Goal: Task Accomplishment & Management: Manage account settings

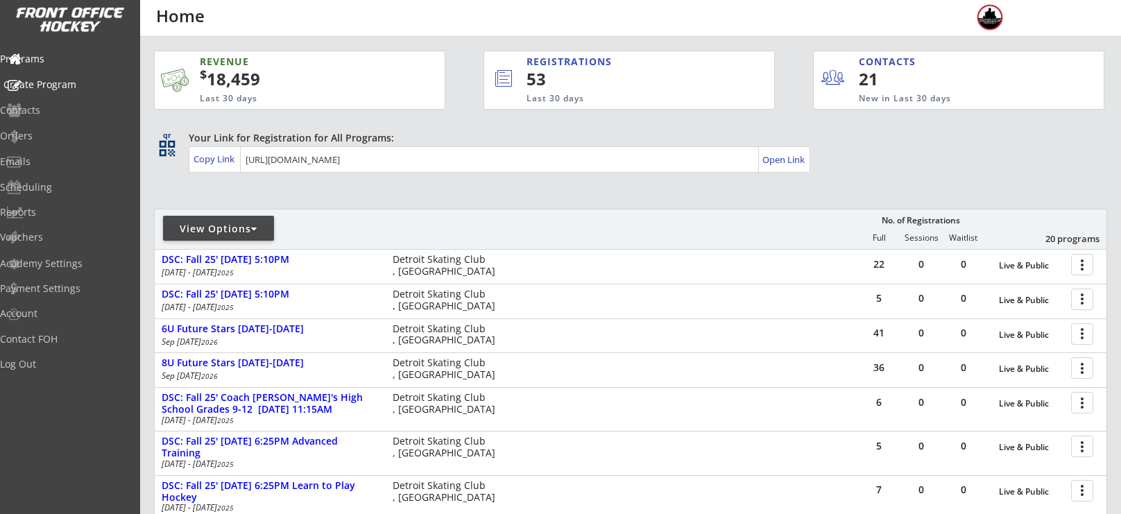
click at [62, 80] on div "Create Program" at bounding box center [65, 85] width 125 height 10
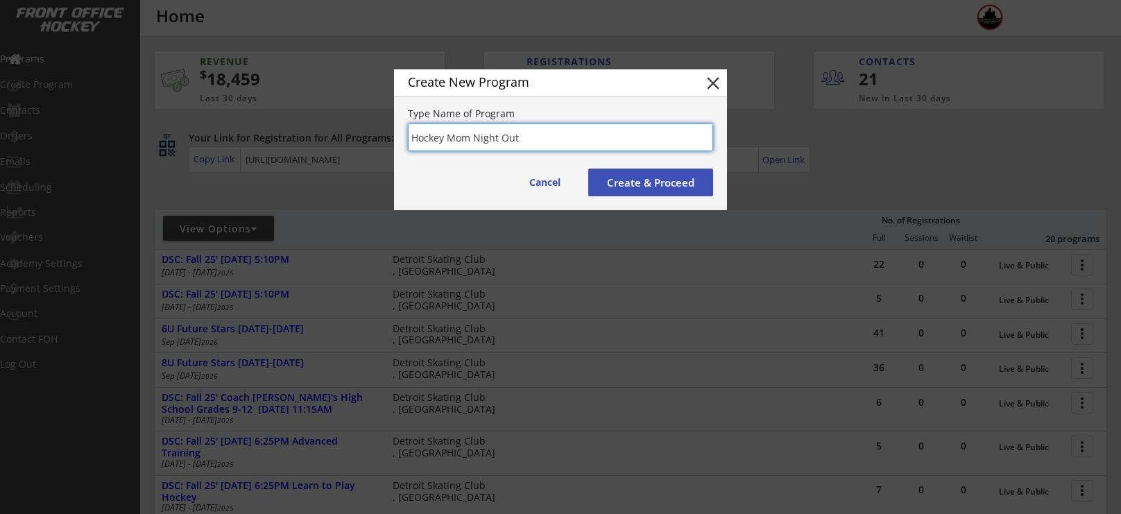
type input "Hockey Mom Night Out"
click at [641, 174] on button "Create & Proceed" at bounding box center [650, 183] width 125 height 28
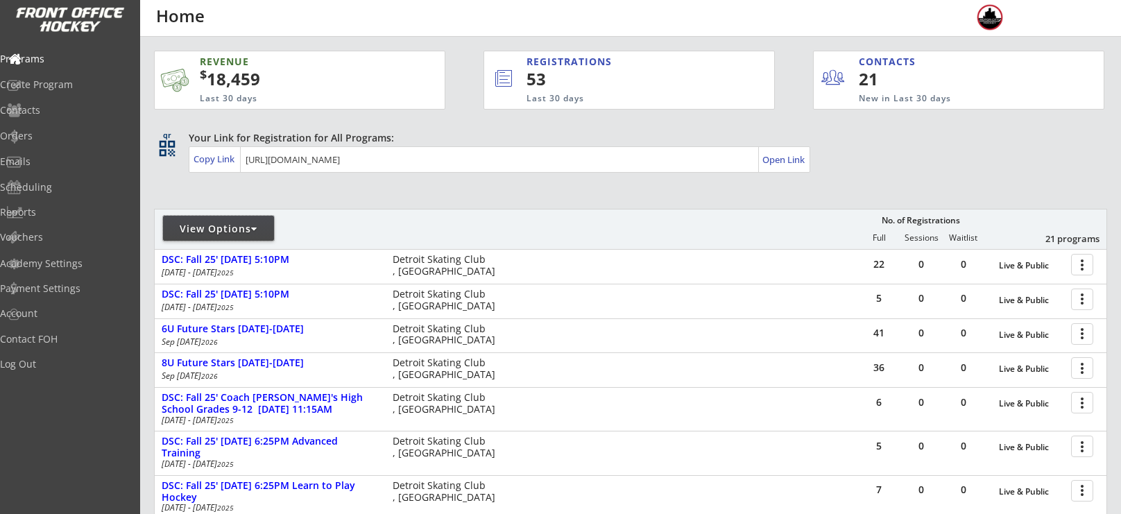
click at [227, 229] on div "View Options" at bounding box center [218, 229] width 111 height 14
select select ""Upcoming Programs""
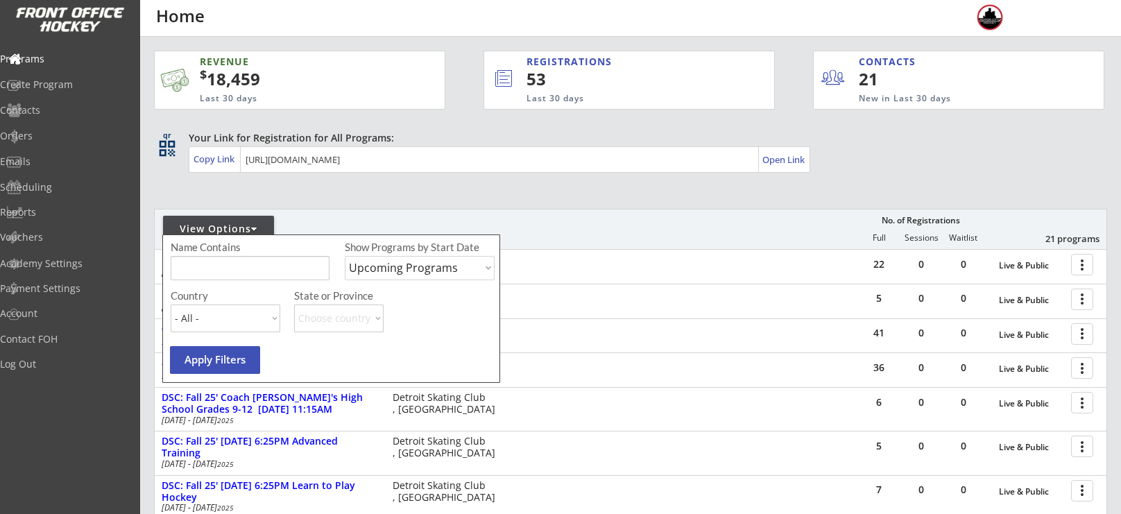
click at [244, 266] on input "input" at bounding box center [250, 268] width 159 height 24
type input "hockey moms"
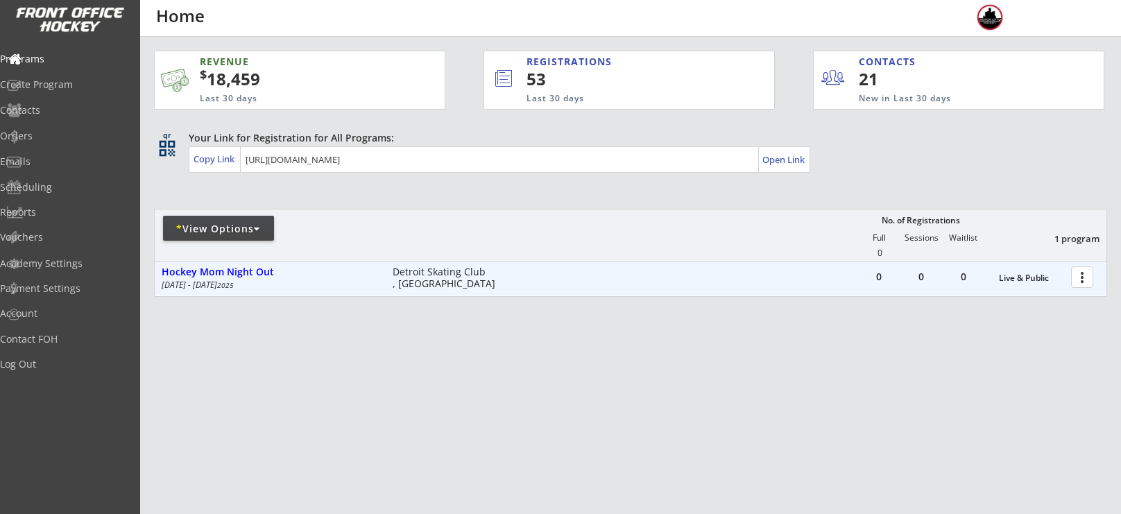
click at [1083, 280] on div at bounding box center [1085, 276] width 24 height 24
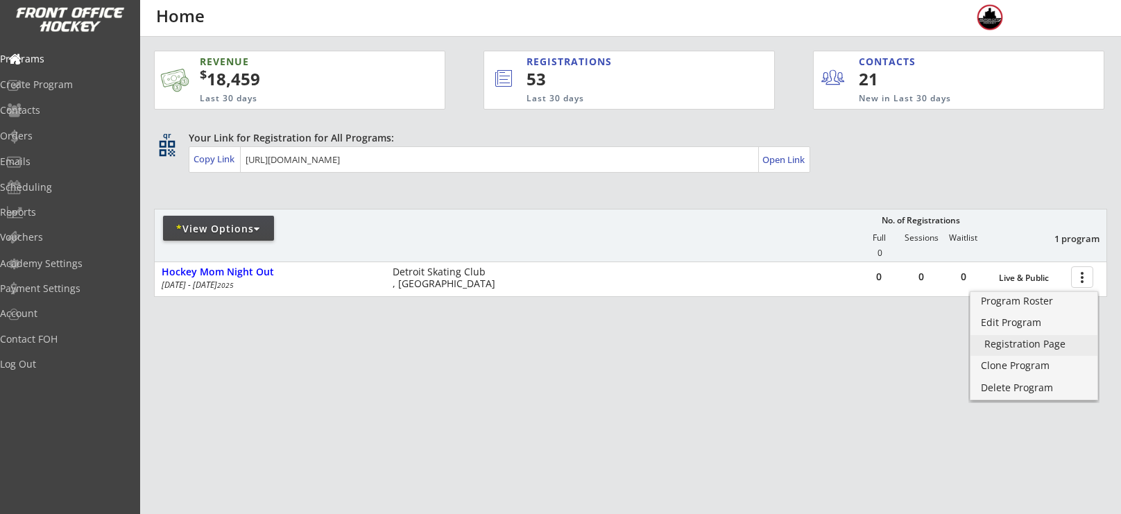
click at [1045, 349] on div "Registration Page" at bounding box center [1033, 344] width 99 height 10
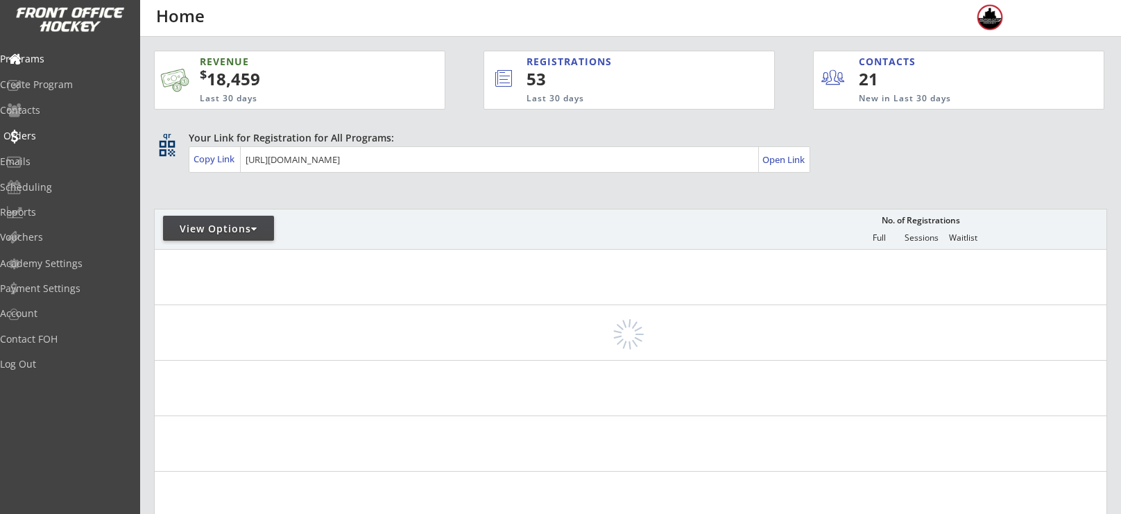
click at [47, 139] on div "Orders" at bounding box center [65, 136] width 125 height 10
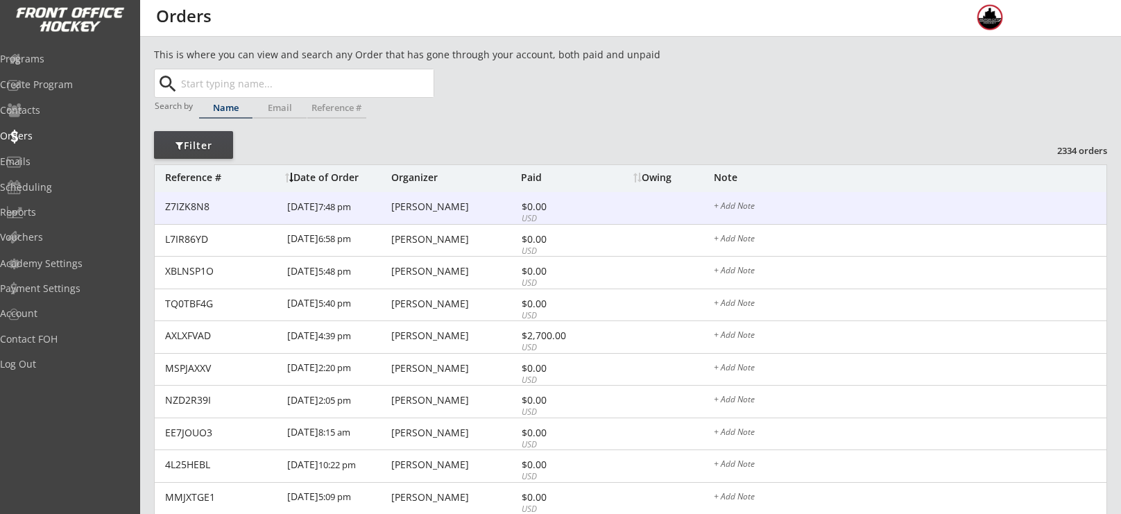
click at [432, 211] on div "[PERSON_NAME]" at bounding box center [454, 207] width 126 height 10
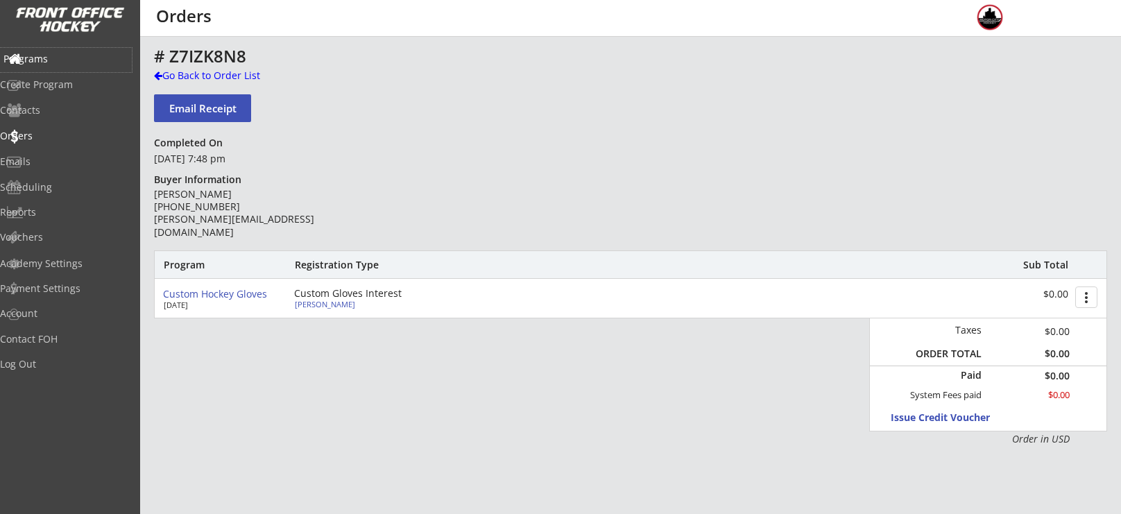
click at [51, 57] on div "Programs" at bounding box center [65, 59] width 125 height 10
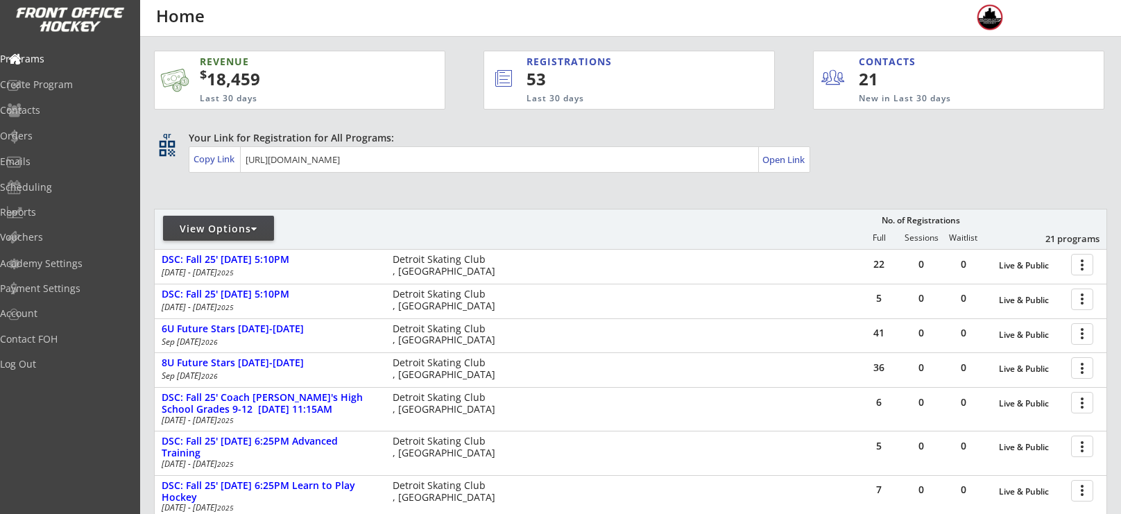
click at [212, 230] on div "View Options" at bounding box center [218, 229] width 111 height 14
select select ""Upcoming Programs""
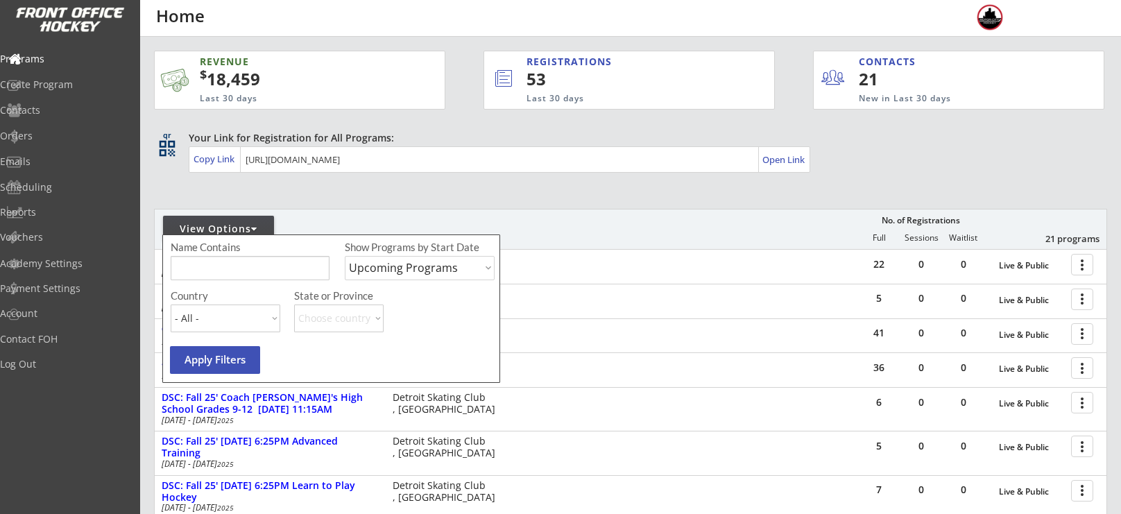
click at [233, 254] on div "Name Contains Show Programs by Start Date Upcoming Programs Past Programs Speci…" at bounding box center [334, 264] width 327 height 49
click at [237, 262] on input "input" at bounding box center [250, 268] width 159 height 24
type input "hockey mom"
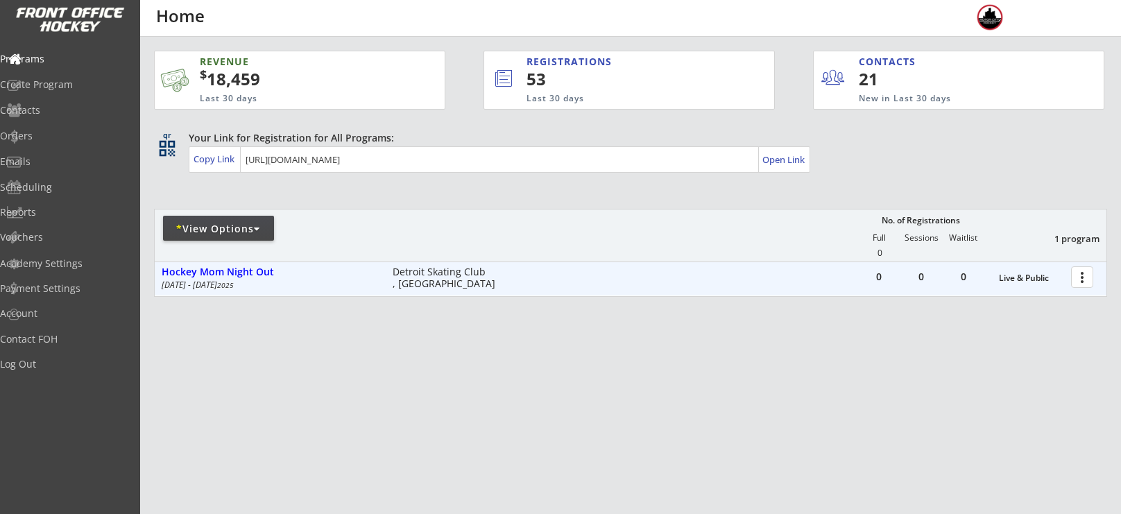
click at [1084, 271] on div at bounding box center [1085, 276] width 24 height 24
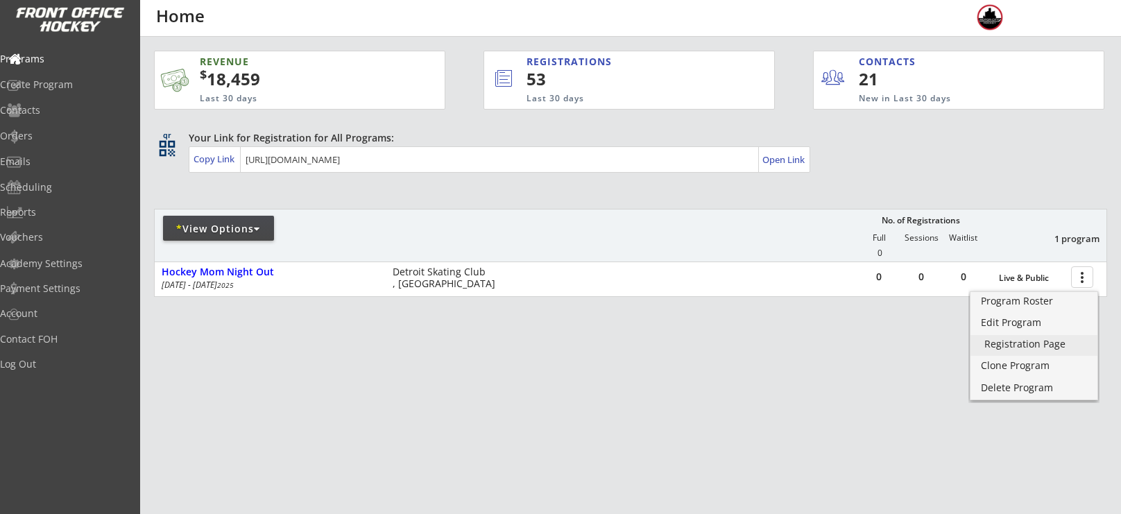
click at [1034, 351] on link "Registration Page" at bounding box center [1034, 345] width 127 height 21
click at [81, 45] on div "Programs Create Program Contacts Orders Emails Scheduling Reports Vouchers" at bounding box center [70, 148] width 140 height 208
click at [76, 54] on div "Programs" at bounding box center [65, 59] width 125 height 10
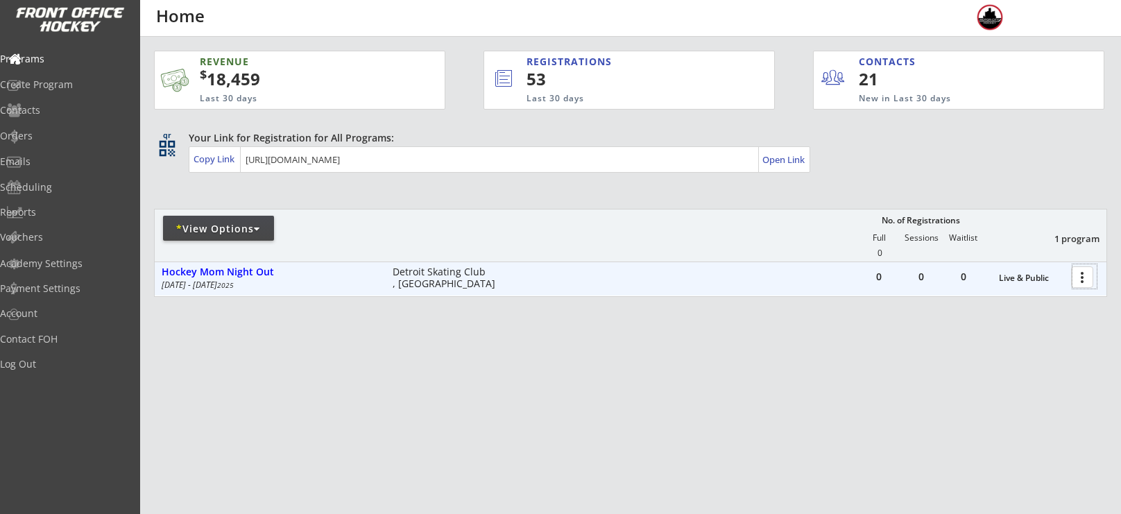
click at [1086, 274] on div at bounding box center [1085, 276] width 24 height 24
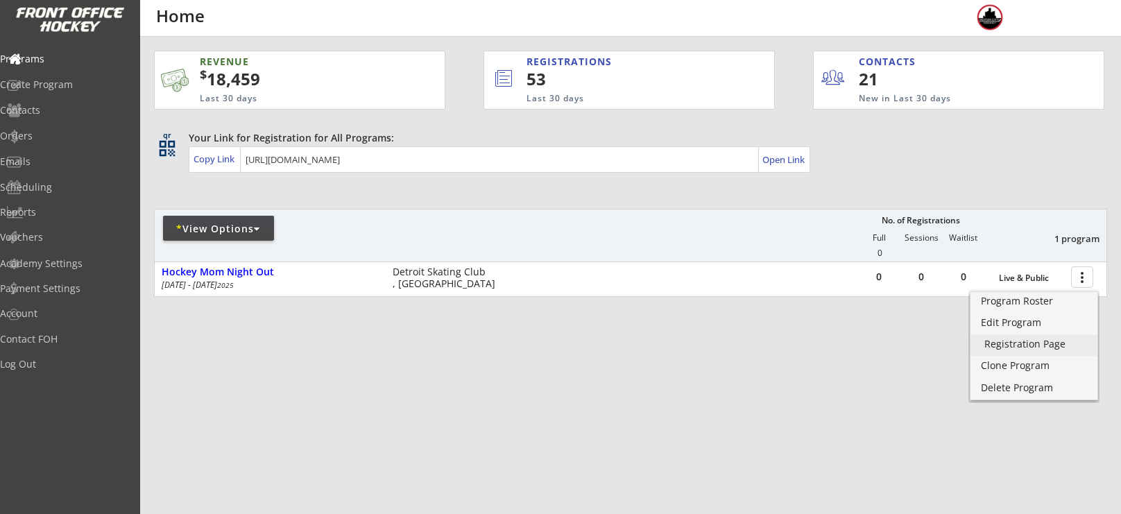
click at [1029, 339] on div "Registration Page" at bounding box center [1033, 344] width 99 height 10
click at [56, 138] on div "Orders" at bounding box center [65, 136] width 125 height 10
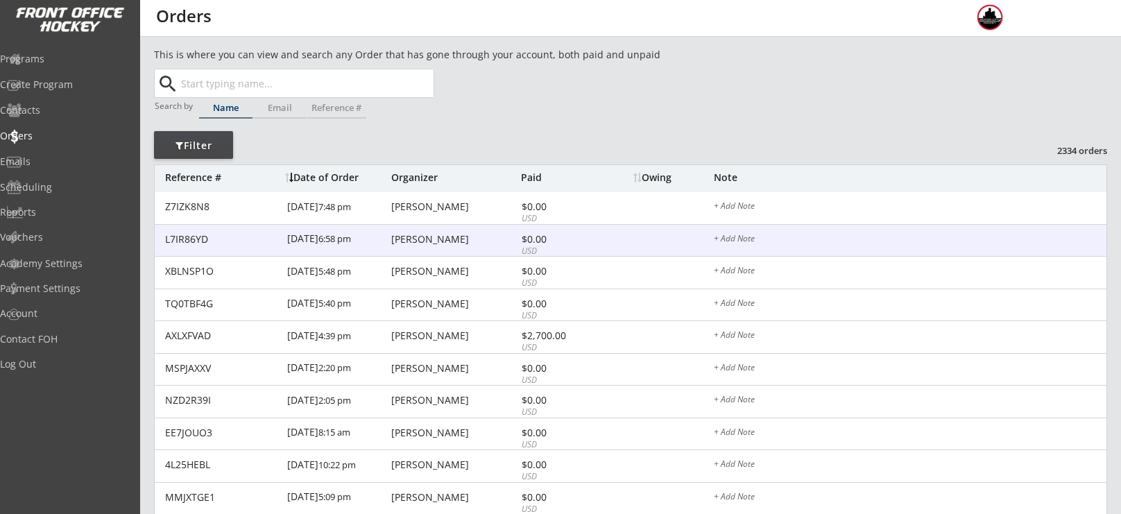
click at [418, 331] on div "[PERSON_NAME]" at bounding box center [454, 336] width 126 height 10
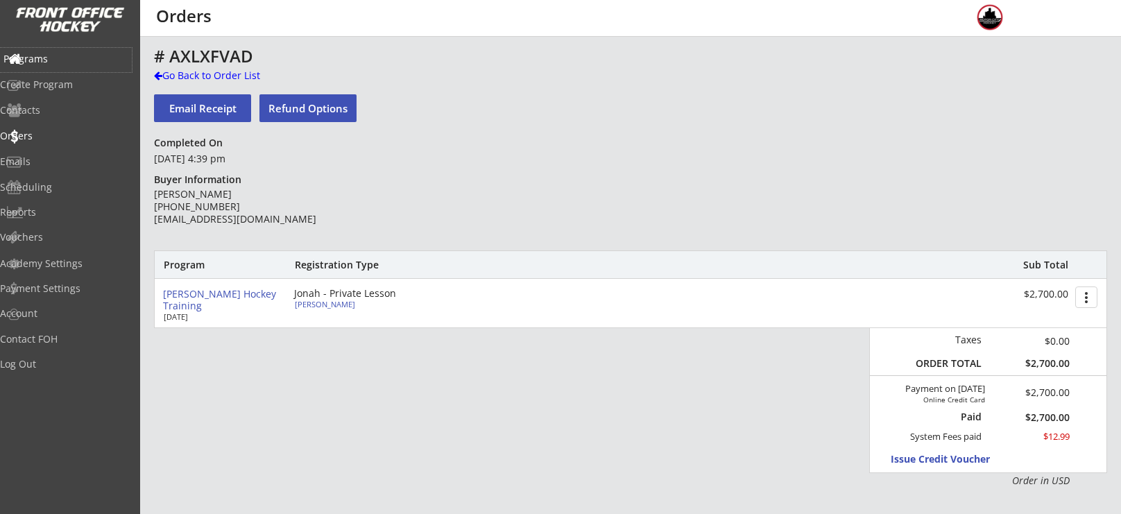
click at [65, 57] on div "Programs" at bounding box center [65, 59] width 125 height 10
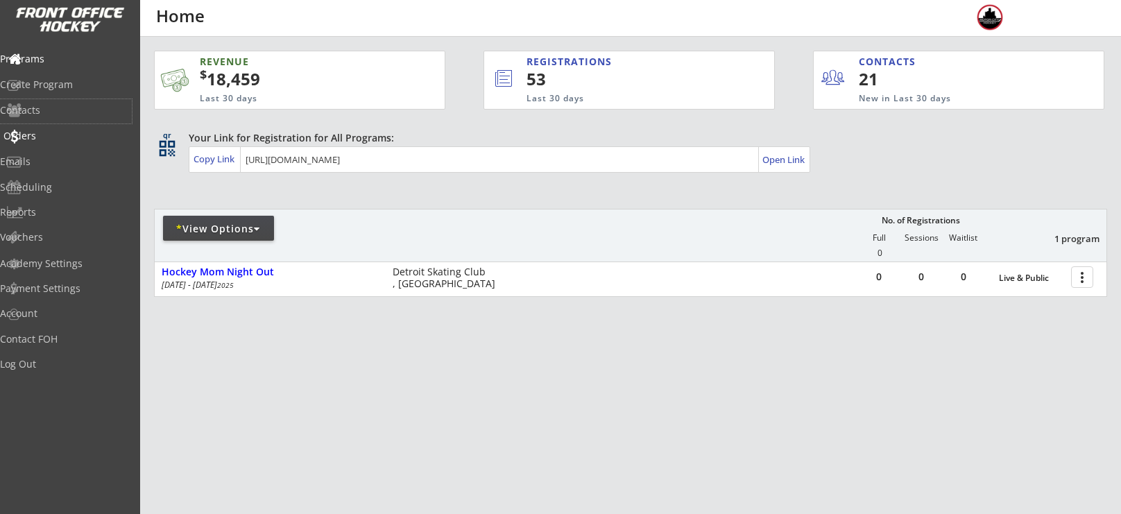
drag, startPoint x: 57, startPoint y: 114, endPoint x: 60, endPoint y: 129, distance: 14.8
click at [60, 129] on div "Programs Create Program Contacts Orders Emails Scheduling Reports Vouchers" at bounding box center [70, 148] width 140 height 208
click at [58, 133] on div "Orders" at bounding box center [65, 136] width 125 height 10
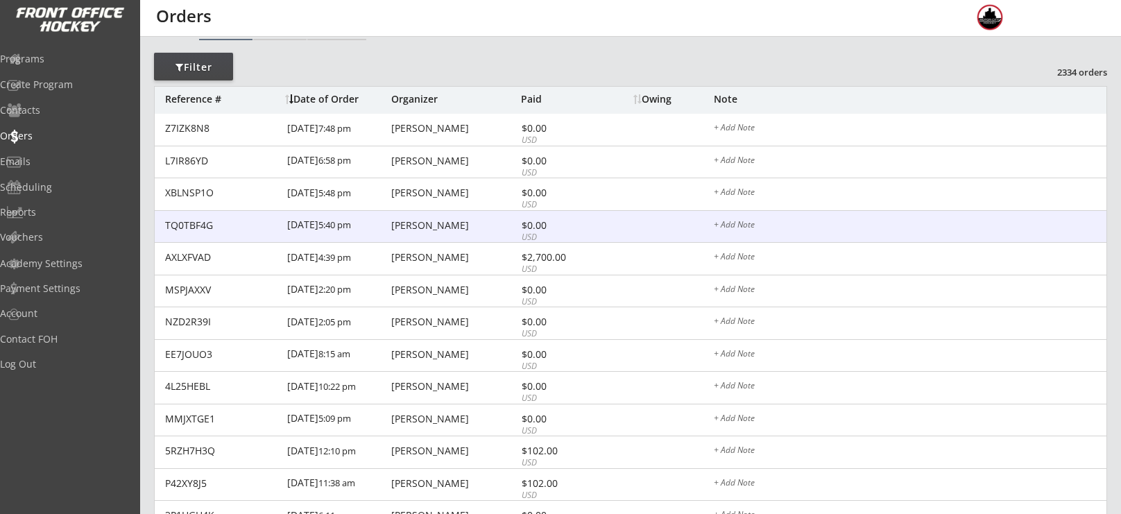
scroll to position [79, 0]
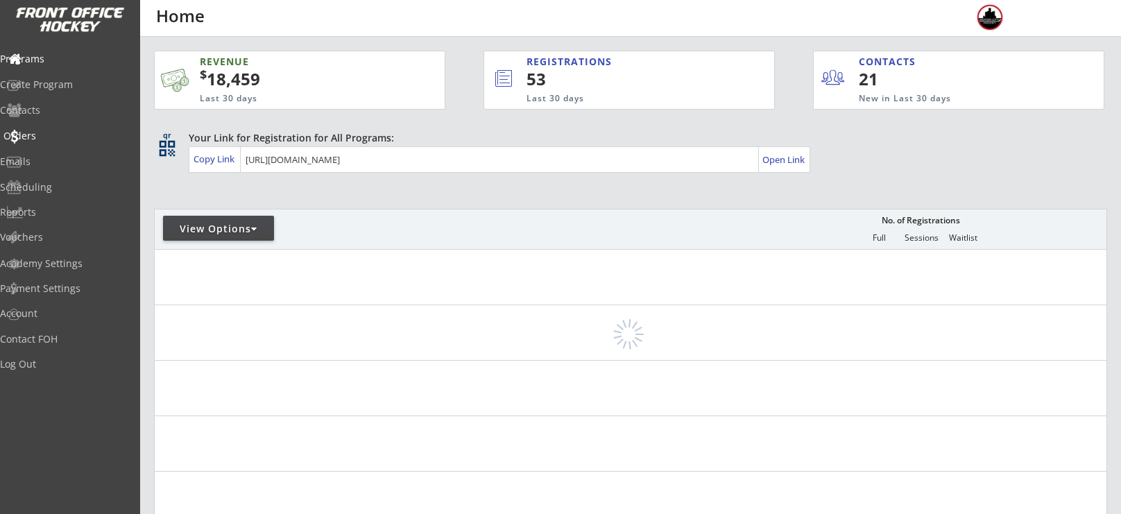
click at [58, 131] on div "Orders" at bounding box center [65, 136] width 125 height 10
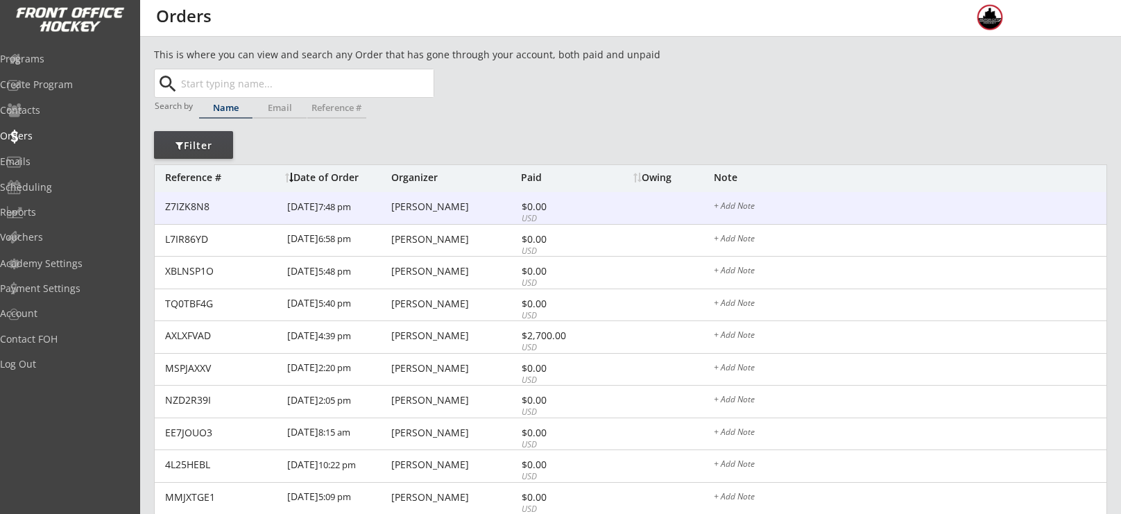
click at [465, 202] on div "[PERSON_NAME]" at bounding box center [454, 207] width 126 height 10
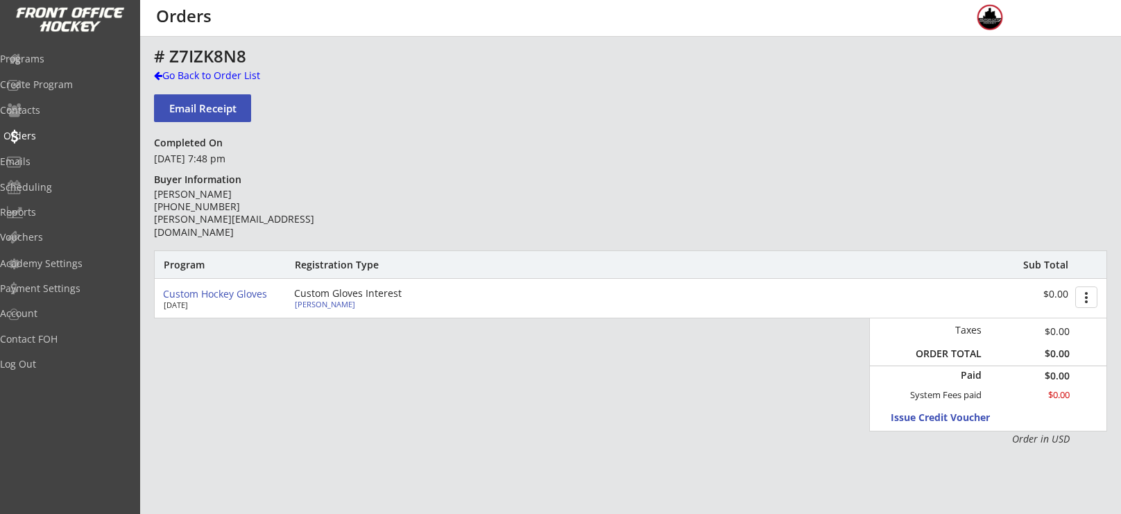
click at [75, 143] on div "Orders" at bounding box center [66, 137] width 132 height 24
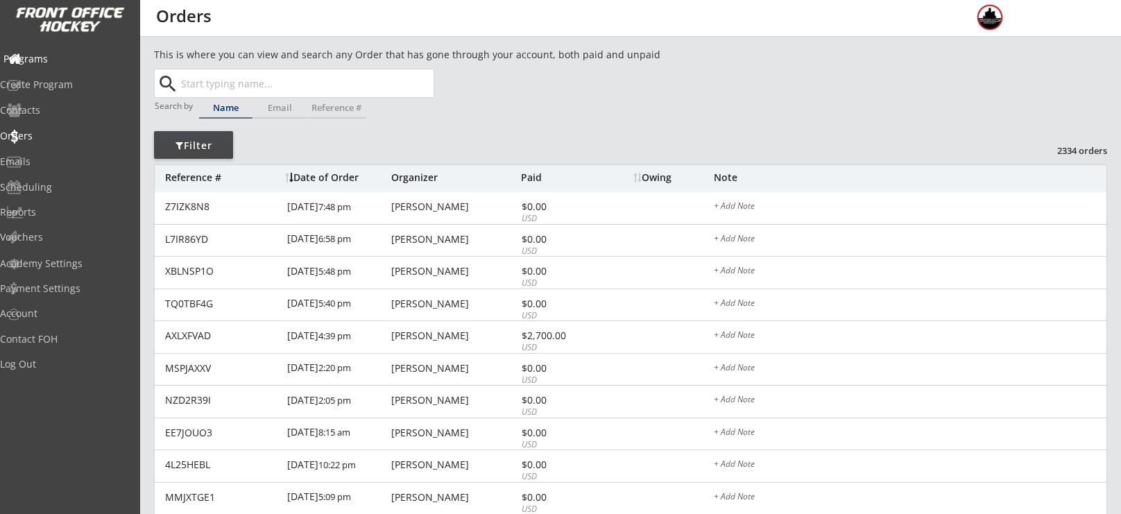
click at [60, 61] on div "Programs" at bounding box center [65, 59] width 125 height 10
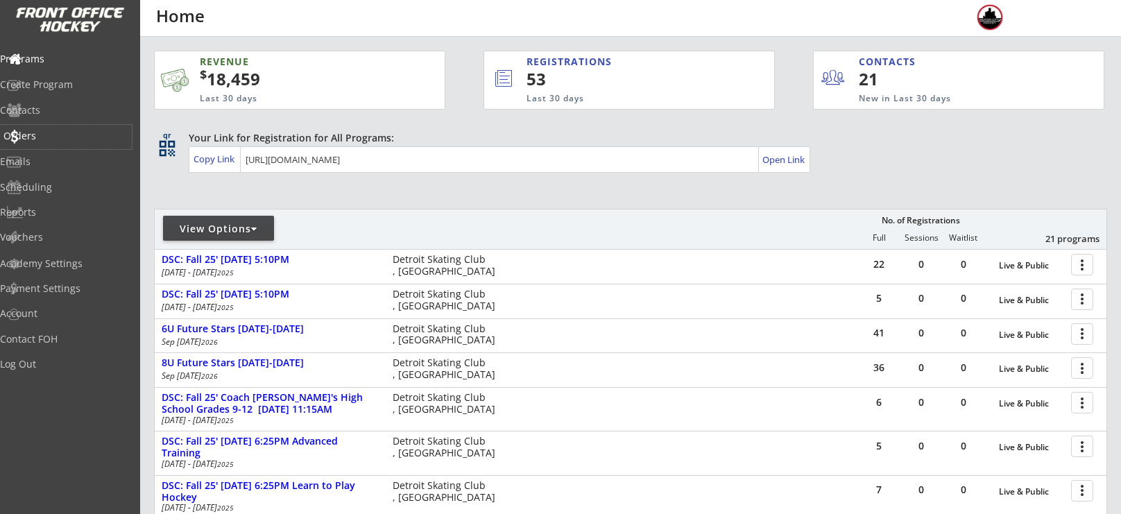
click at [43, 141] on div "Orders" at bounding box center [65, 136] width 125 height 10
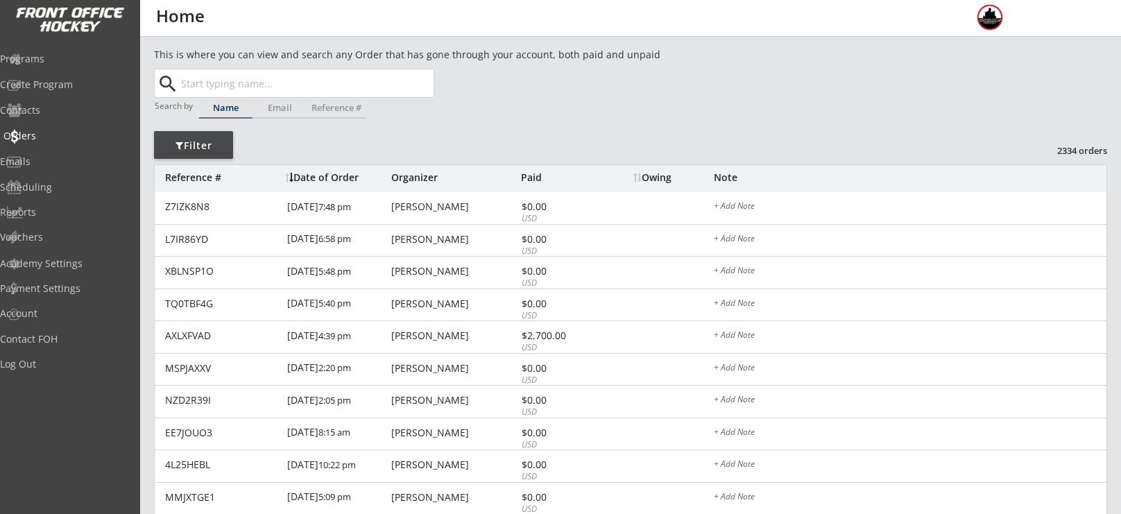
click at [43, 141] on div "Orders" at bounding box center [65, 136] width 125 height 10
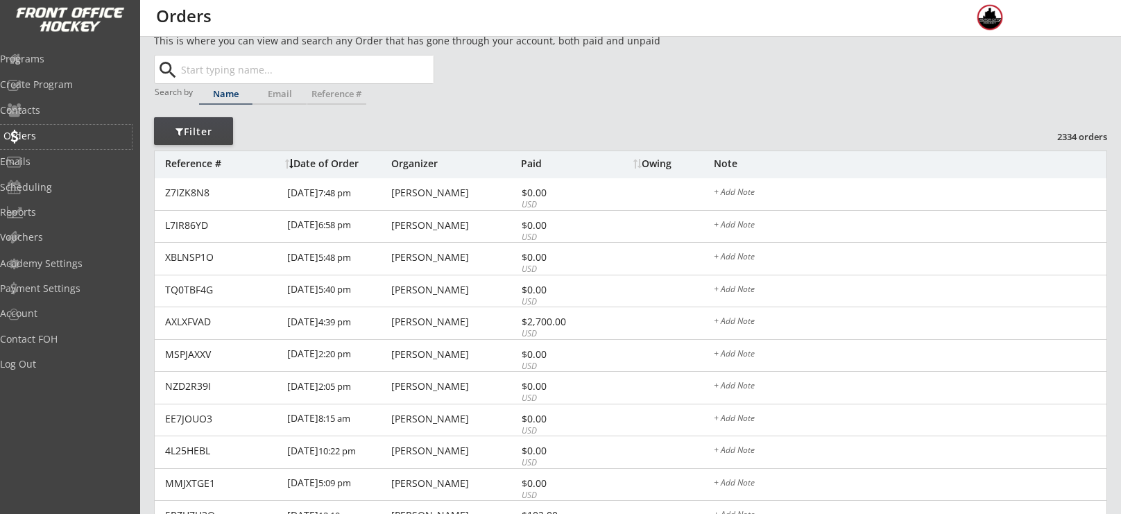
click at [40, 134] on div "Orders" at bounding box center [65, 136] width 125 height 10
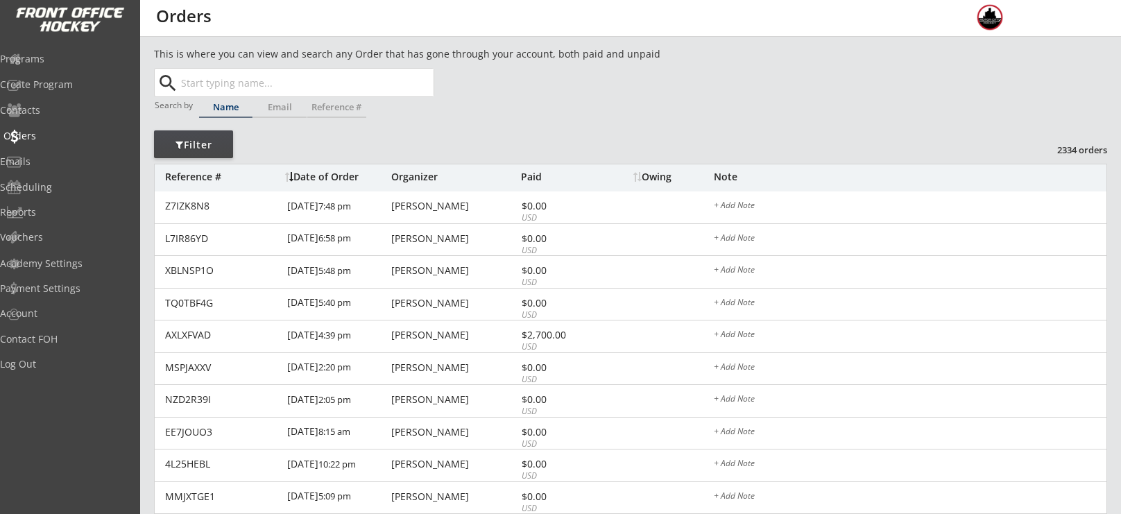
scroll to position [0, 0]
click at [40, 134] on div "Orders" at bounding box center [65, 136] width 125 height 10
click at [73, 62] on div "Programs" at bounding box center [65, 59] width 125 height 10
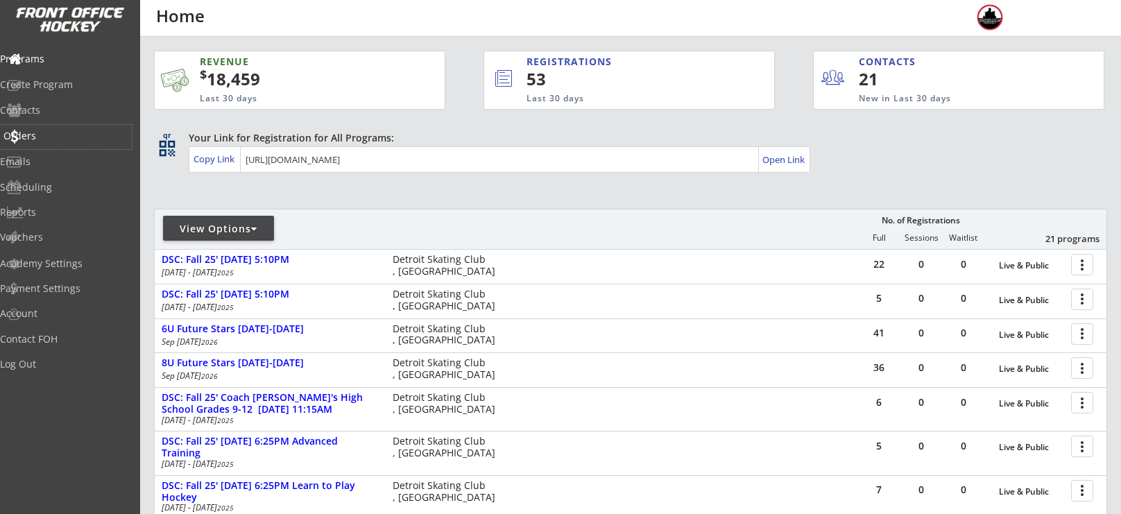
click at [62, 125] on div "Orders" at bounding box center [66, 137] width 132 height 24
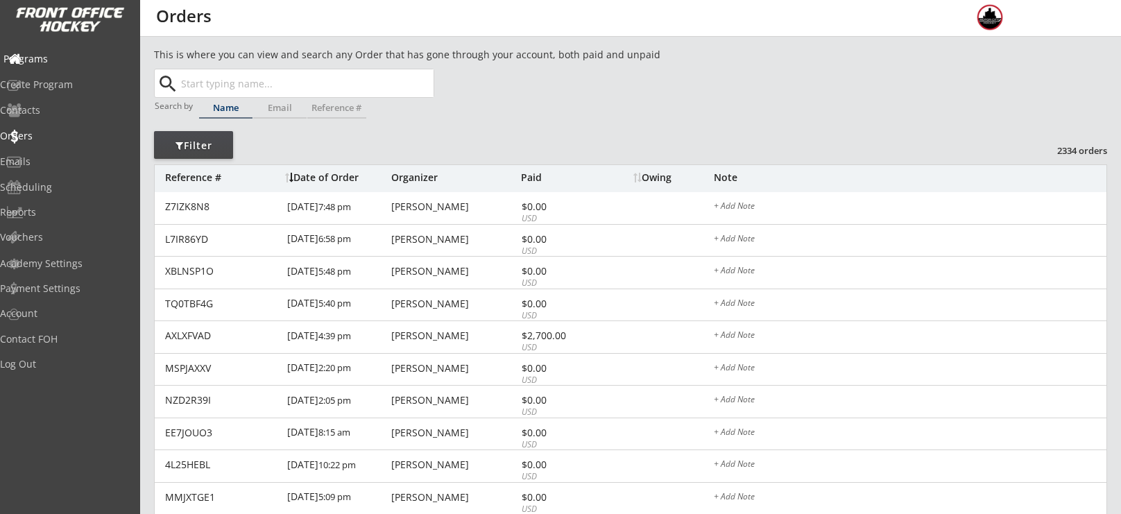
click at [93, 60] on div "Programs" at bounding box center [65, 59] width 125 height 10
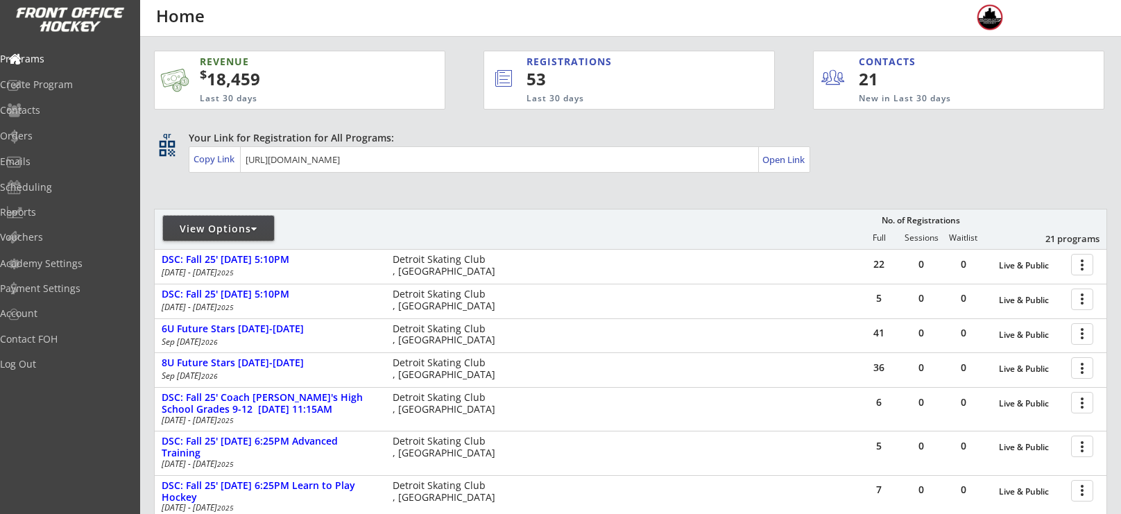
click at [253, 237] on div "View Options" at bounding box center [218, 228] width 111 height 25
select select ""Upcoming Programs""
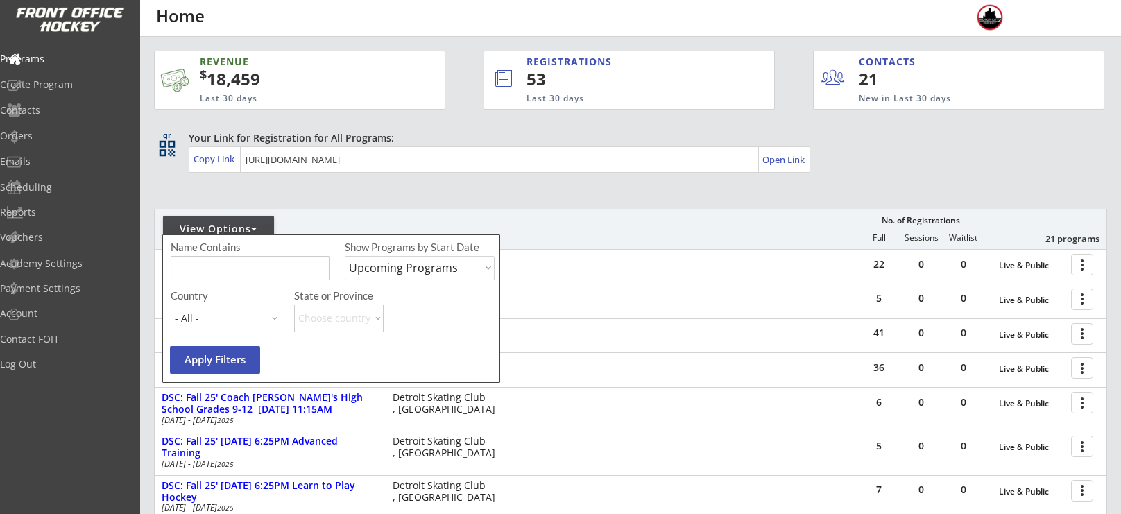
click at [247, 266] on input "input" at bounding box center [250, 268] width 159 height 24
type input "hockey mom"
